Goal: Task Accomplishment & Management: Use online tool/utility

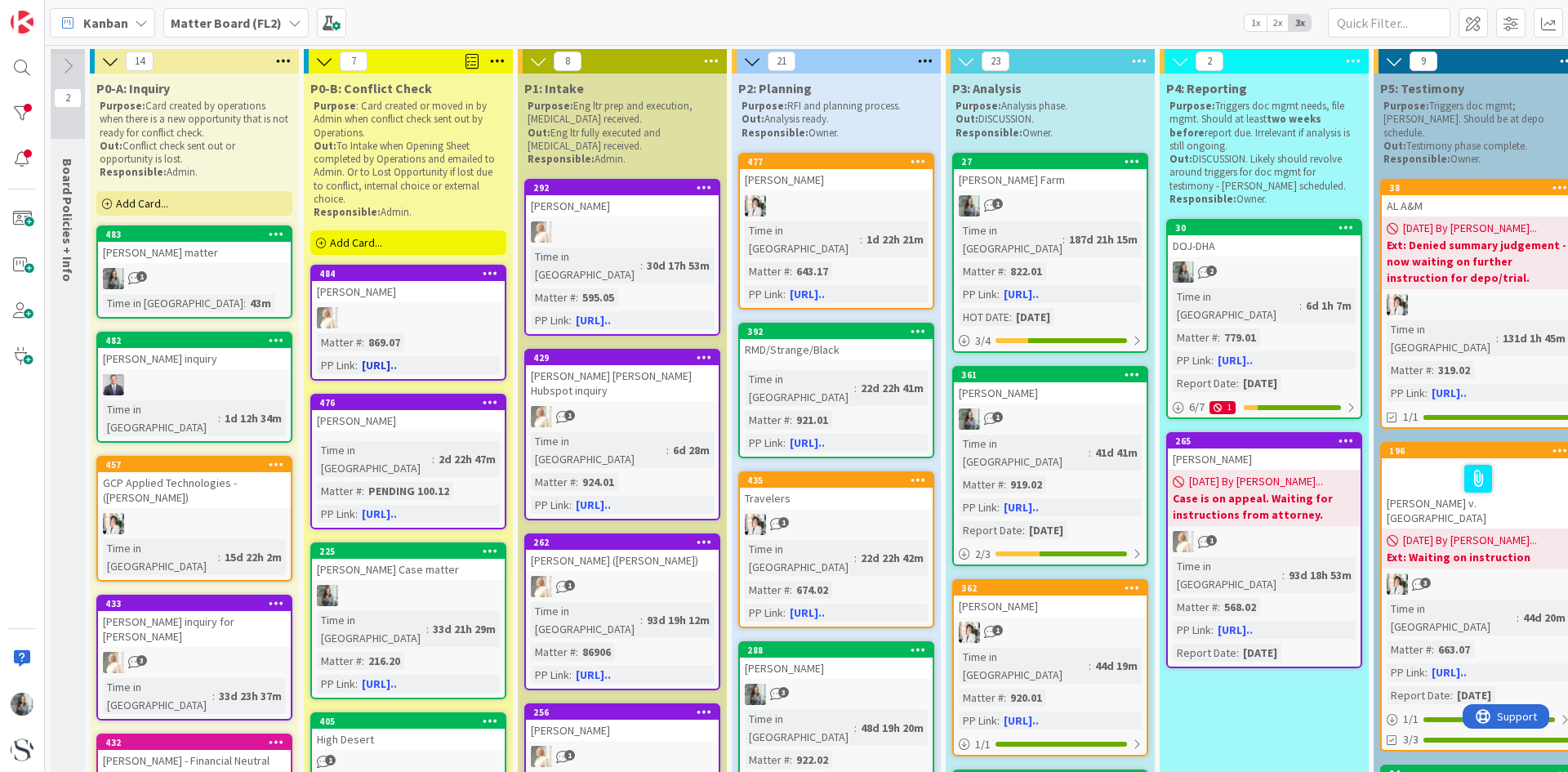
click at [387, 307] on link "484 [PERSON_NAME] Matter # : 869.07 PP Link : [URL].." at bounding box center [408, 323] width 196 height 116
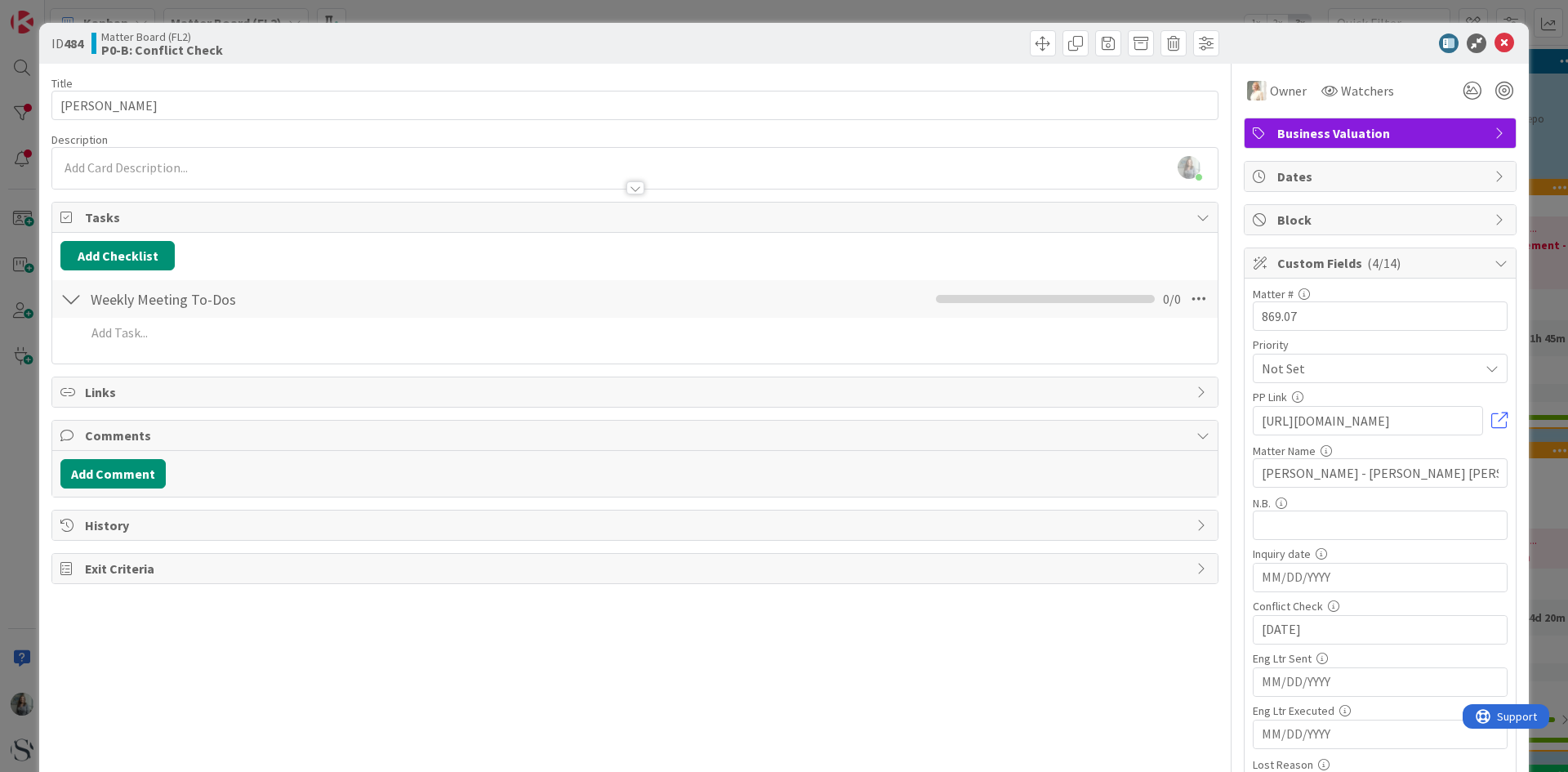
click at [1340, 129] on span "Business Valuation" at bounding box center [1382, 133] width 210 height 20
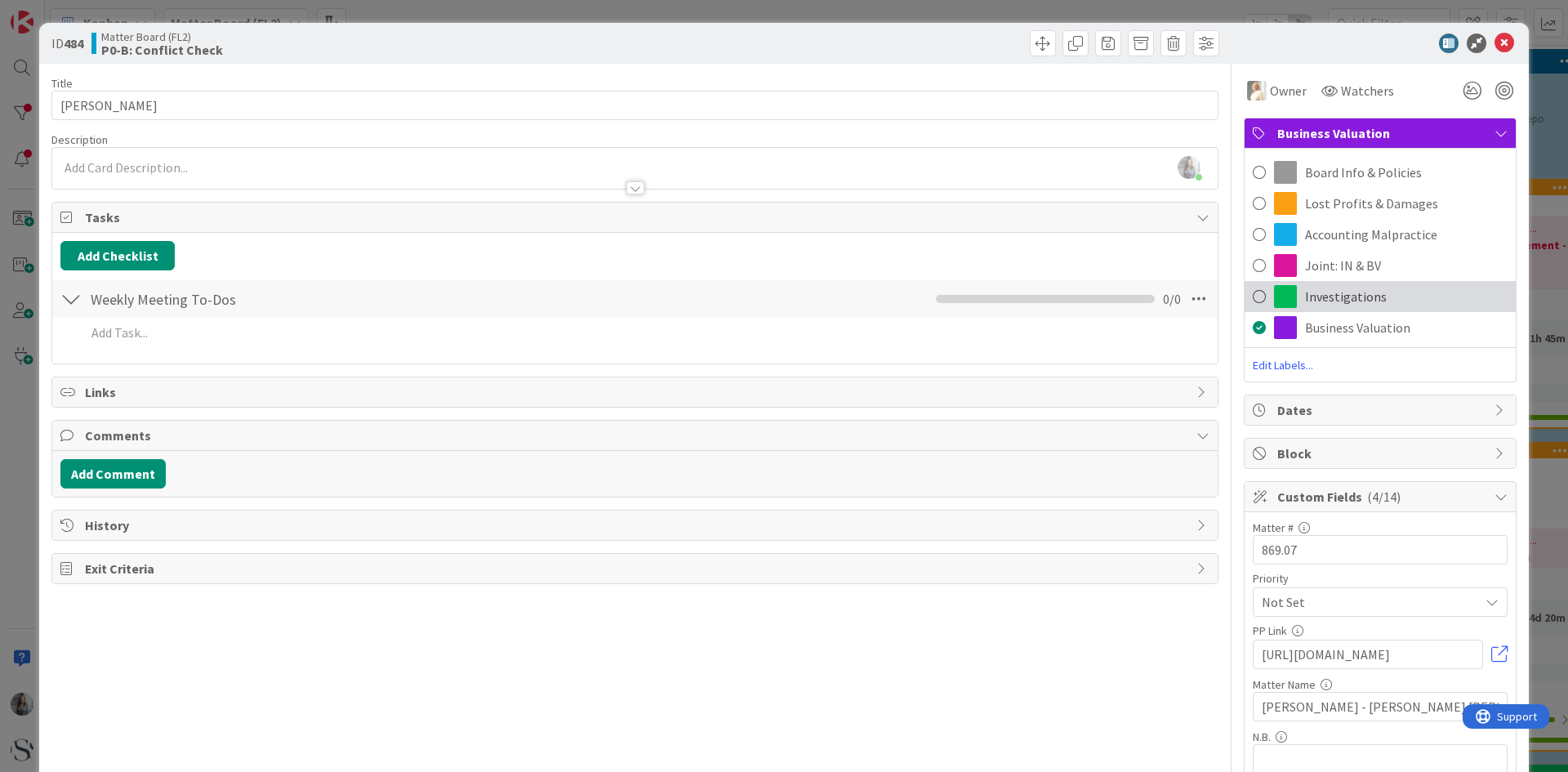
click at [1253, 295] on span at bounding box center [1259, 297] width 13 height 25
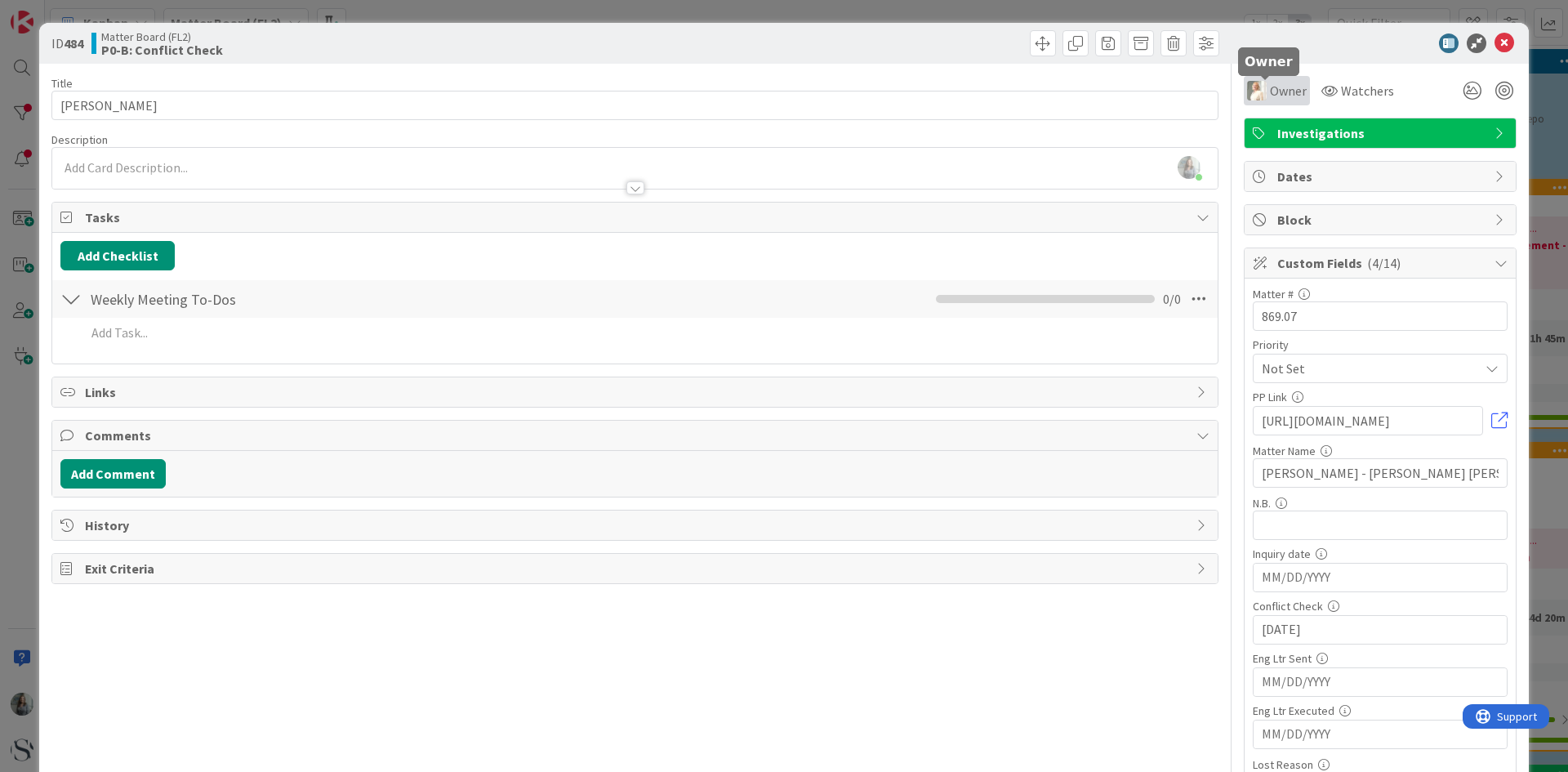
click at [1282, 89] on span "Owner" at bounding box center [1288, 90] width 37 height 20
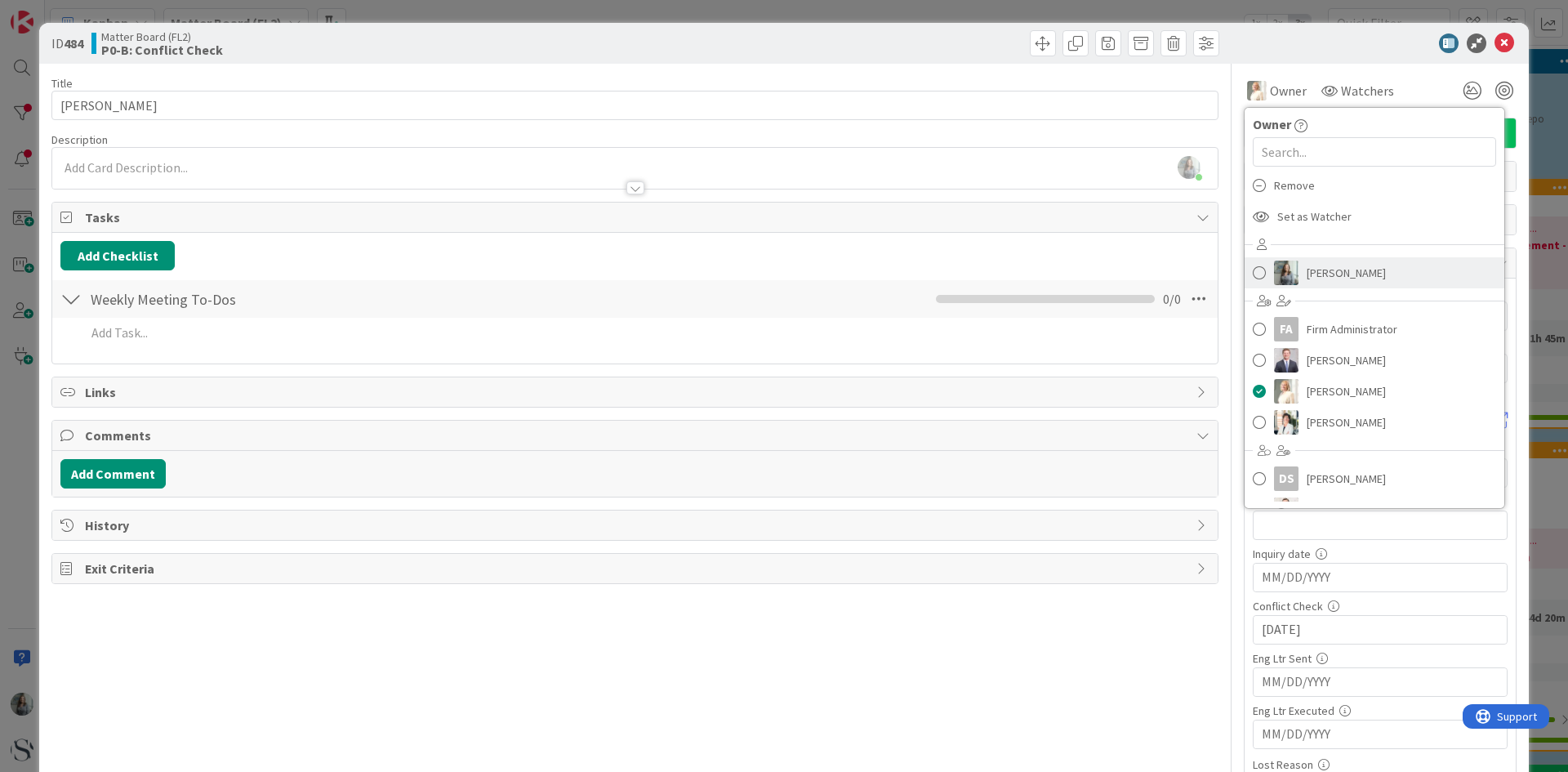
click at [1274, 274] on img at bounding box center [1286, 273] width 25 height 25
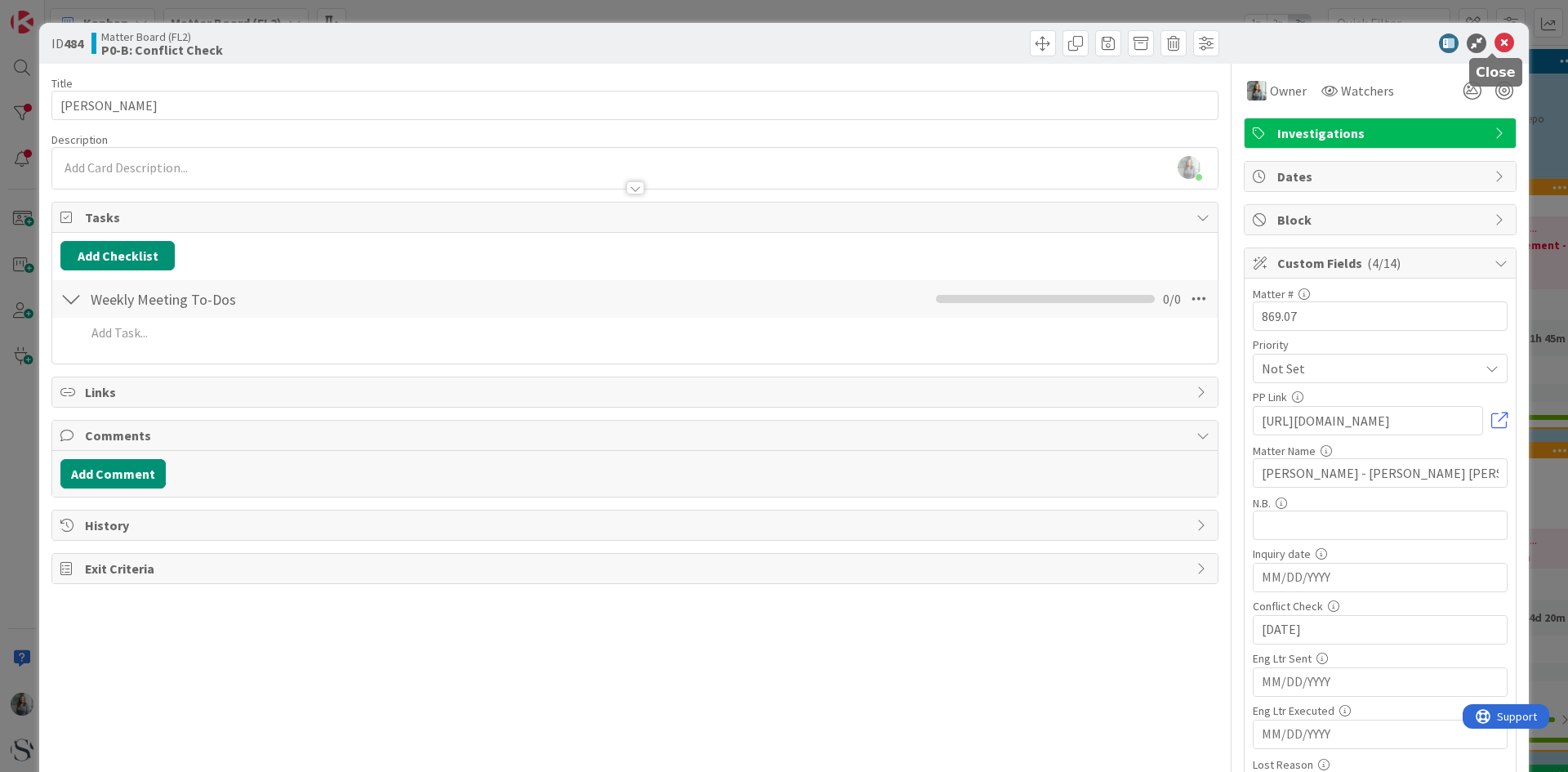
click at [1495, 48] on icon at bounding box center [1504, 43] width 20 height 20
